Goal: Information Seeking & Learning: Learn about a topic

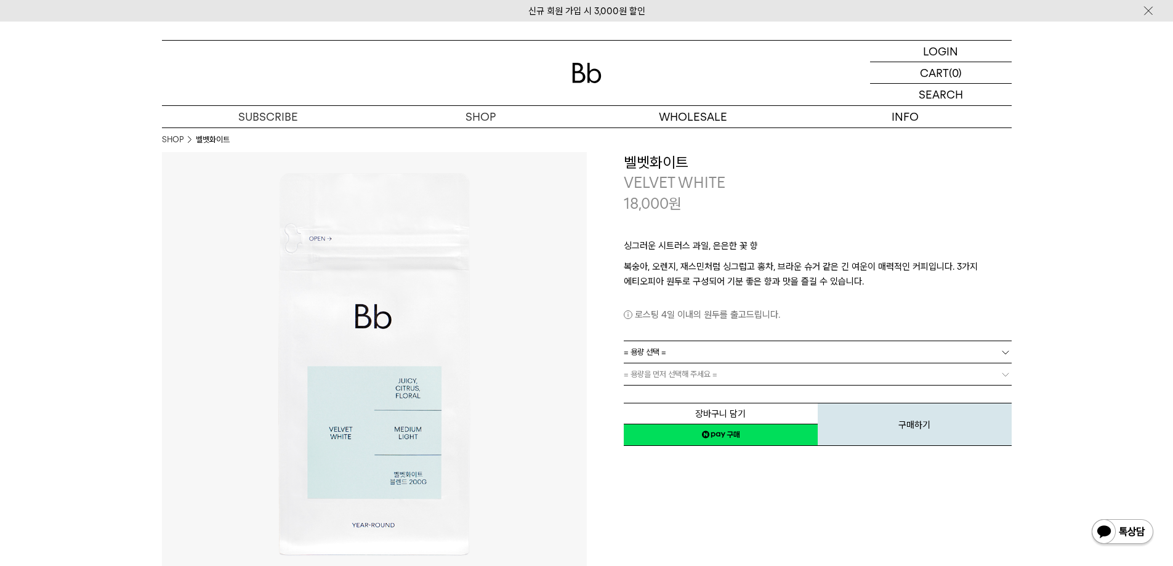
click at [920, 156] on h3 "벨벳화이트" at bounding box center [818, 162] width 388 height 21
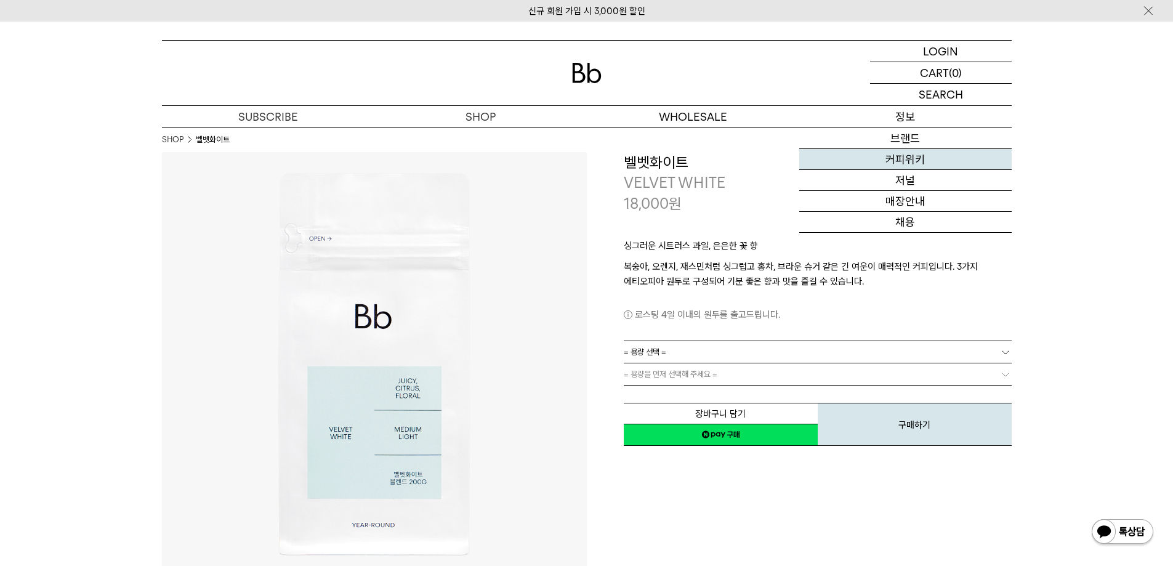
click at [912, 150] on link "커피위키" at bounding box center [906, 159] width 213 height 21
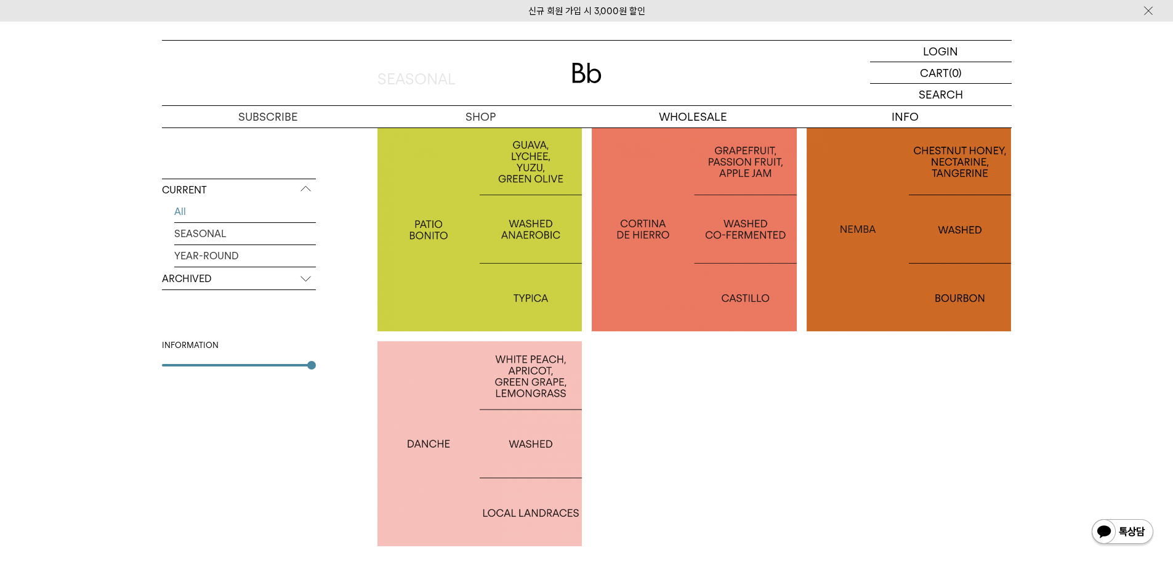
scroll to position [493, 0]
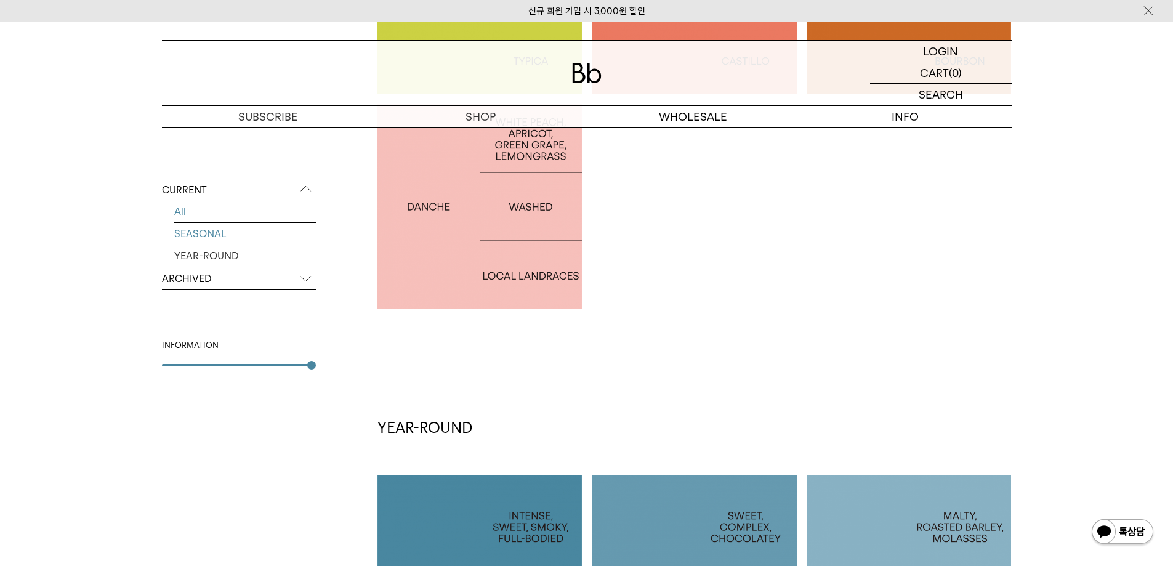
click at [248, 230] on link "SEASONAL" at bounding box center [245, 234] width 142 height 22
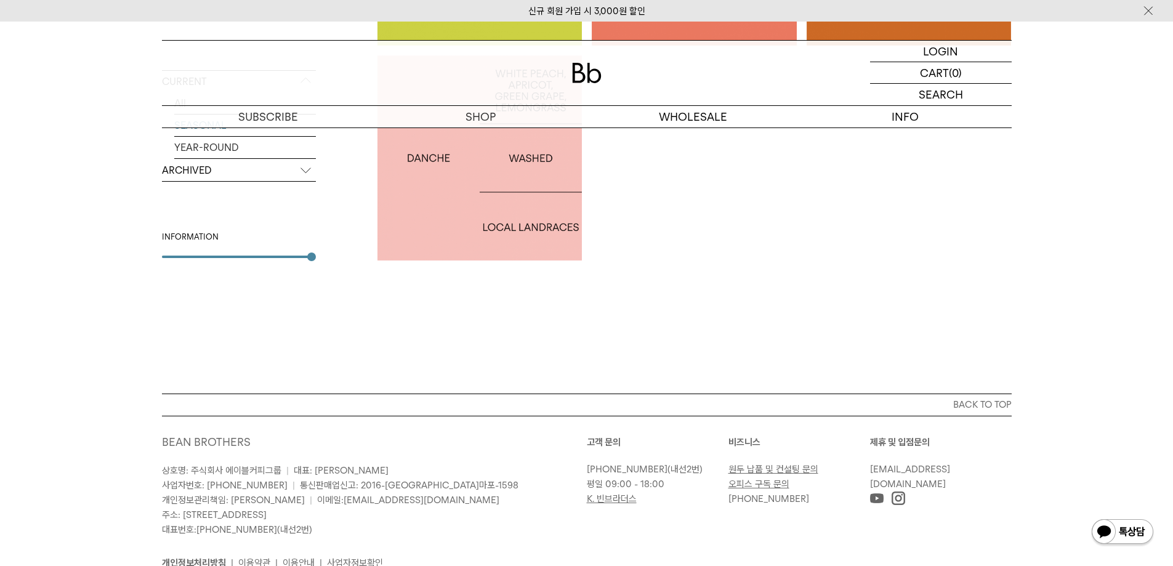
scroll to position [419, 0]
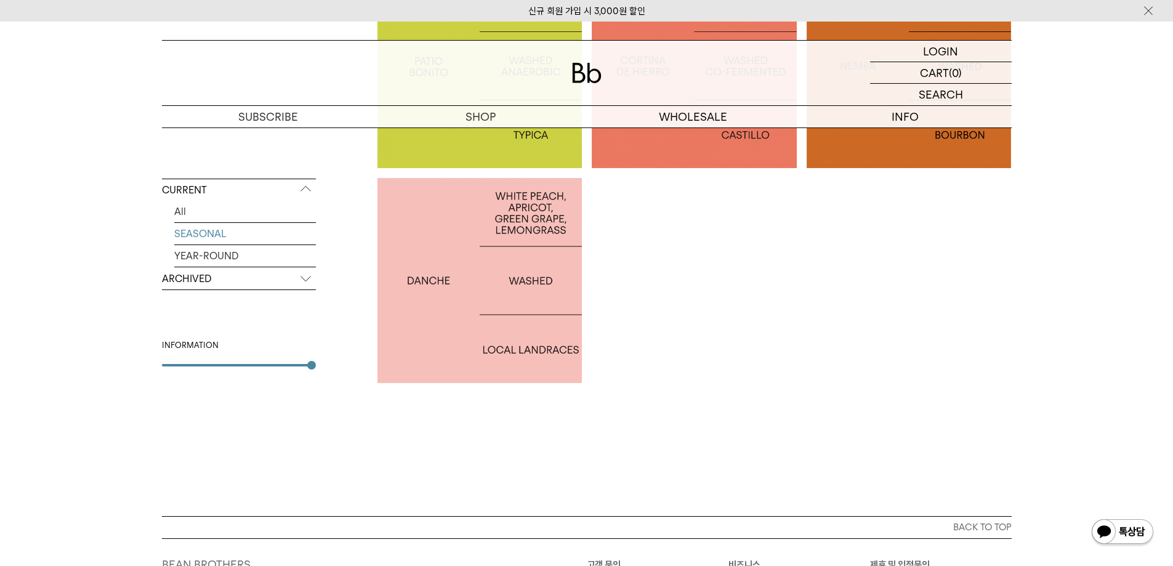
click at [296, 281] on p "ARCHIVED" at bounding box center [239, 279] width 154 height 22
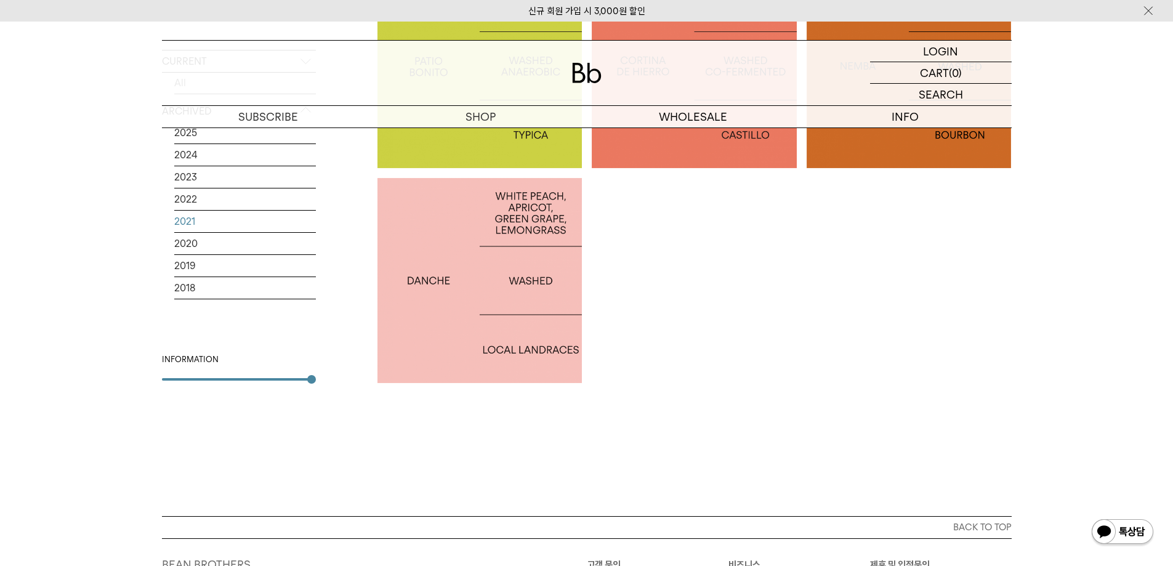
click at [291, 257] on ul "2025 2024 2023 2022 2021 2020 2019 2018 2017 2016 2015 2014 2013 AUCTION SERIES" at bounding box center [239, 213] width 154 height 182
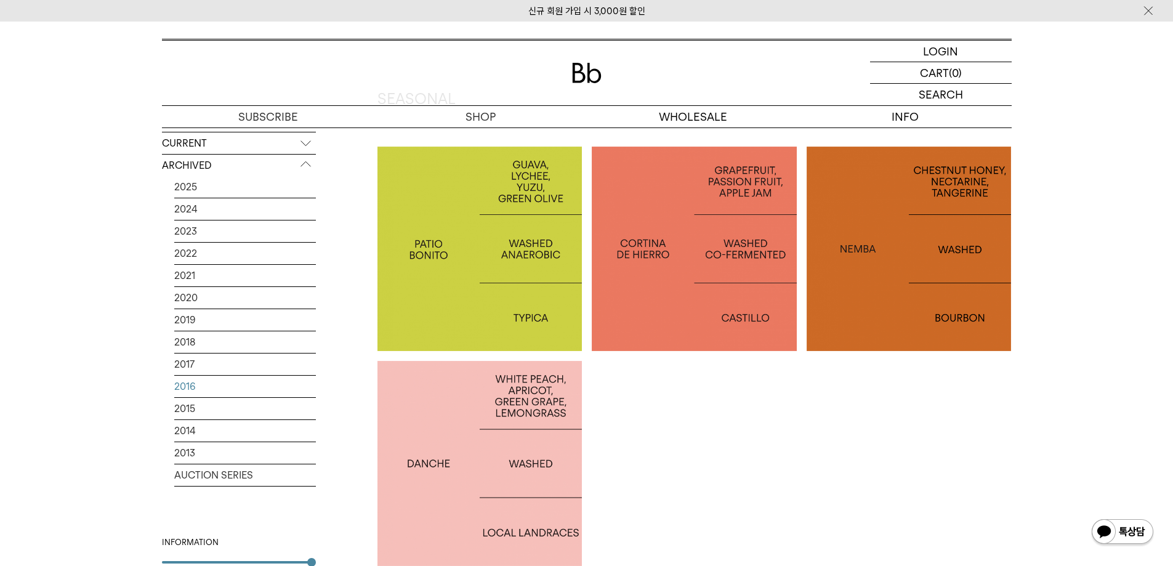
scroll to position [234, 0]
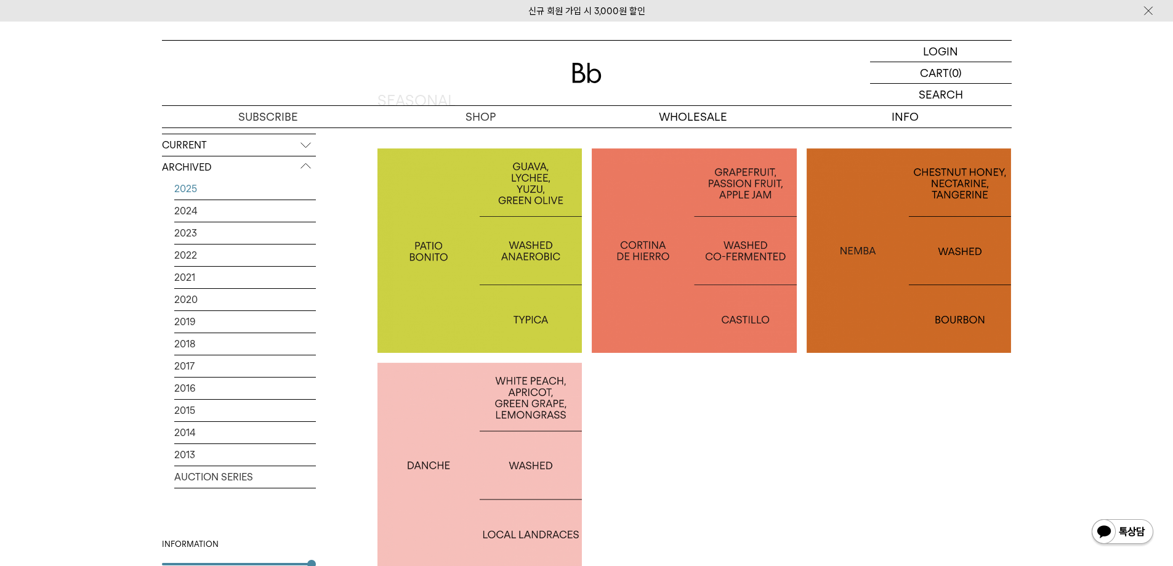
click at [218, 189] on link "2025" at bounding box center [245, 189] width 142 height 22
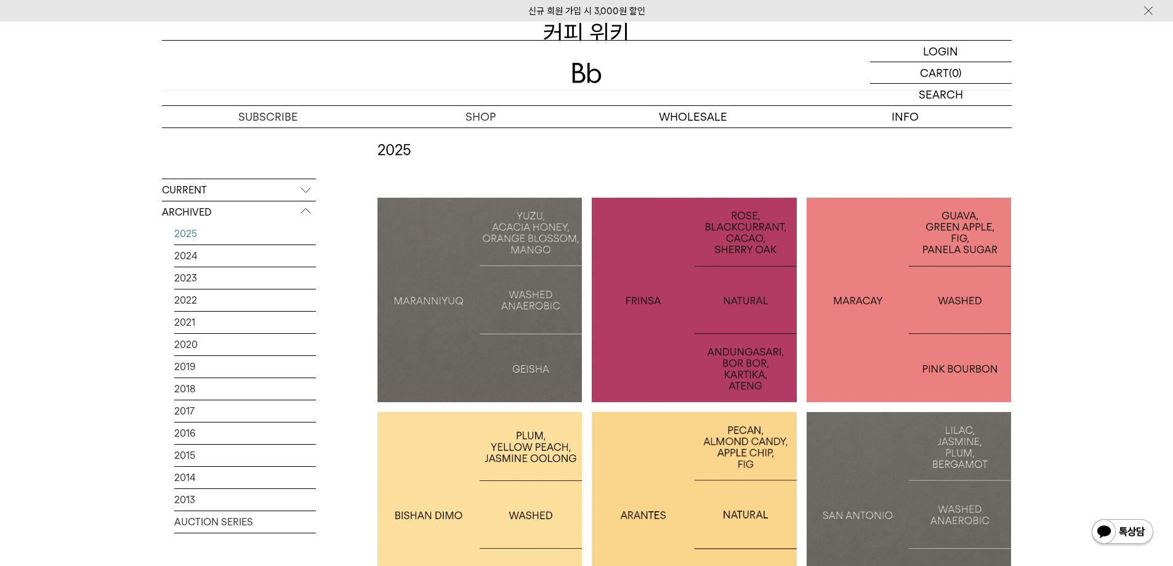
scroll to position [246, 0]
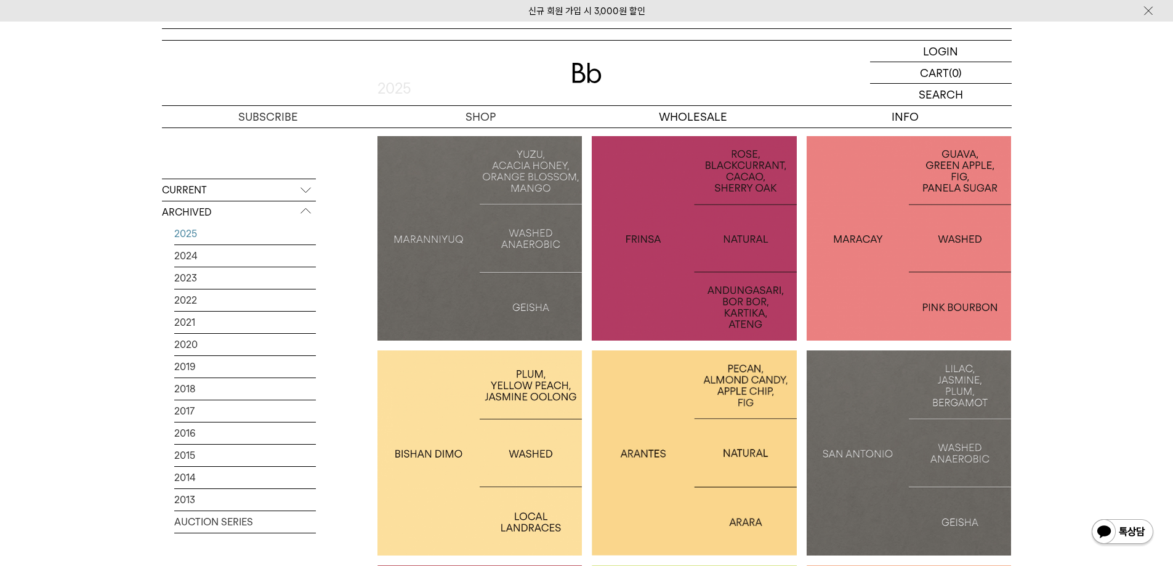
click at [424, 389] on div at bounding box center [480, 452] width 205 height 205
